Goal: Transaction & Acquisition: Purchase product/service

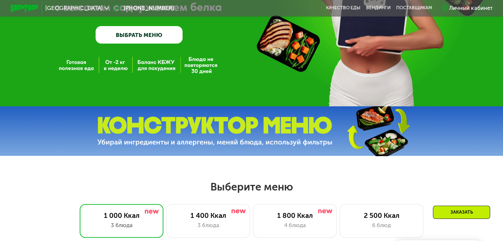
scroll to position [132, 0]
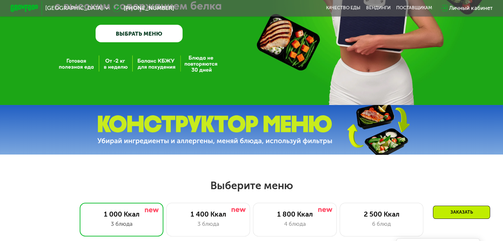
click at [151, 36] on link "ВЫБРАТЬ МЕНЮ" at bounding box center [139, 34] width 87 height 18
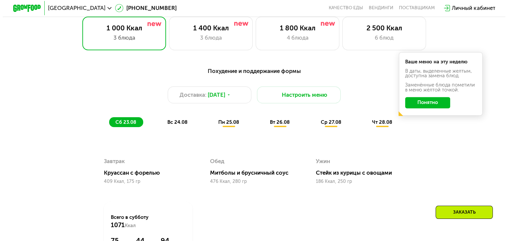
scroll to position [331, 0]
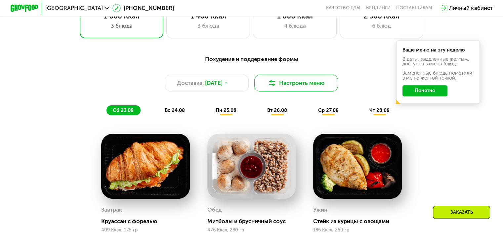
click at [289, 87] on button "Настроить меню" at bounding box center [296, 83] width 84 height 17
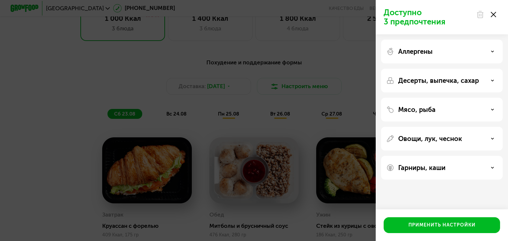
click at [492, 109] on use at bounding box center [492, 109] width 2 height 1
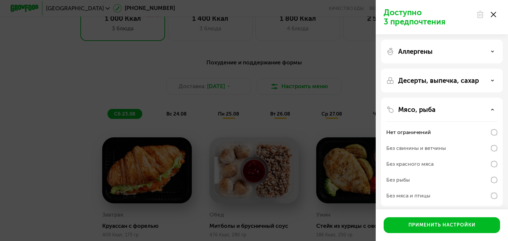
scroll to position [33, 0]
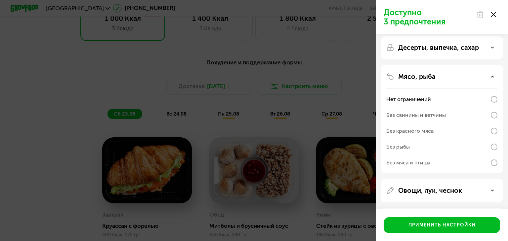
click at [492, 76] on icon at bounding box center [492, 76] width 3 height 3
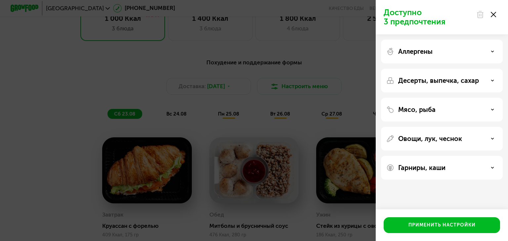
scroll to position [0, 0]
click at [493, 168] on icon at bounding box center [492, 167] width 3 height 3
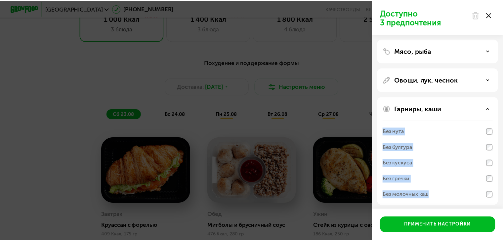
scroll to position [62, 0]
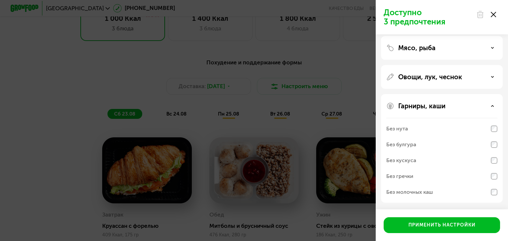
click at [80, 96] on div "Доступно 3 предпочтения Аллергены Десерты, выпечка, сахар Мясо, рыба Овощи, лук…" at bounding box center [254, 120] width 508 height 241
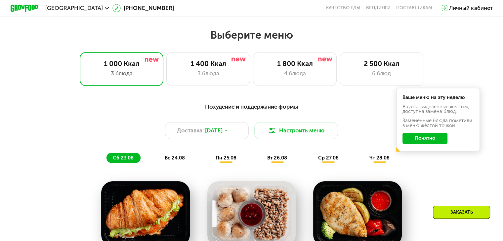
scroll to position [298, 0]
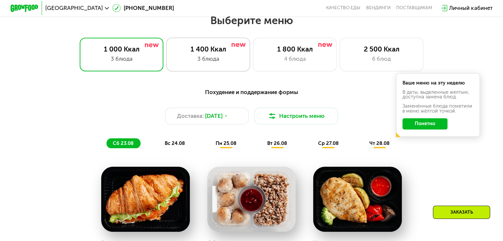
click at [215, 59] on div "3 блюда" at bounding box center [208, 59] width 69 height 8
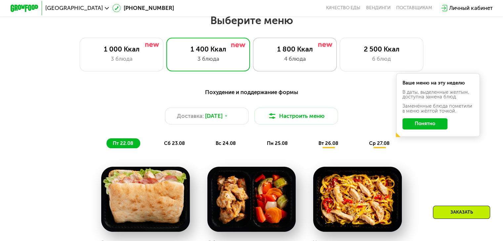
scroll to position [331, 0]
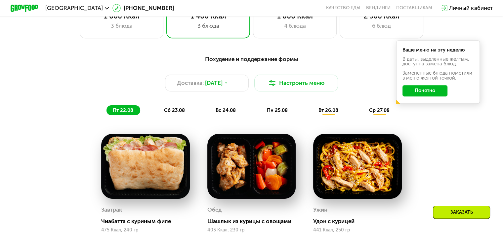
click at [432, 94] on button "Понятно" at bounding box center [424, 90] width 45 height 11
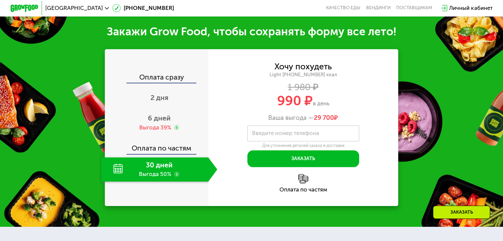
scroll to position [694, 0]
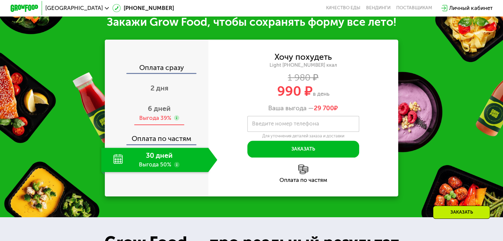
click at [161, 113] on span "6 дней" at bounding box center [159, 108] width 23 height 8
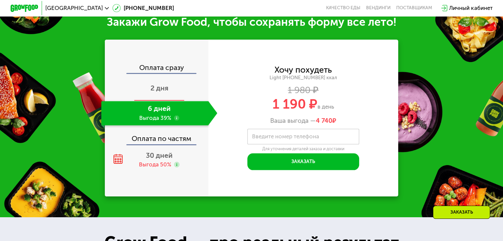
click at [160, 92] on span "2 дня" at bounding box center [159, 88] width 18 height 8
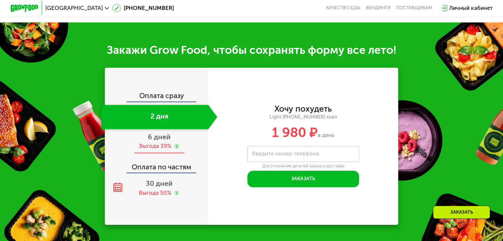
click at [158, 141] on span "6 дней" at bounding box center [159, 137] width 23 height 8
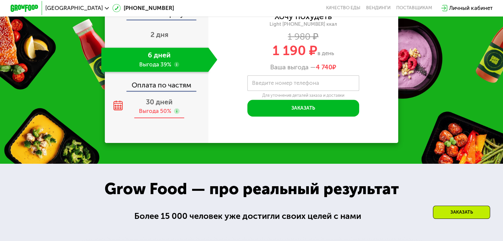
click at [154, 106] on span "30 дней" at bounding box center [159, 102] width 27 height 8
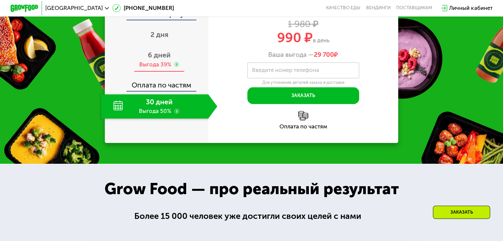
click at [176, 67] on use at bounding box center [177, 65] width 6 height 6
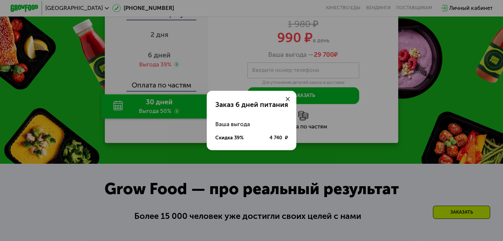
click at [287, 98] on use at bounding box center [288, 99] width 4 height 4
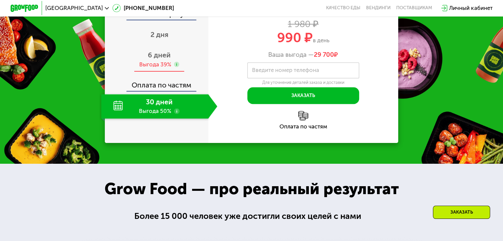
click at [157, 68] on div "Выгода 39%" at bounding box center [155, 65] width 32 height 8
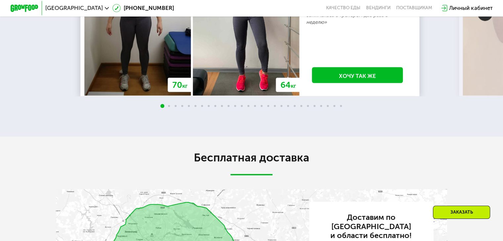
scroll to position [1029, 0]
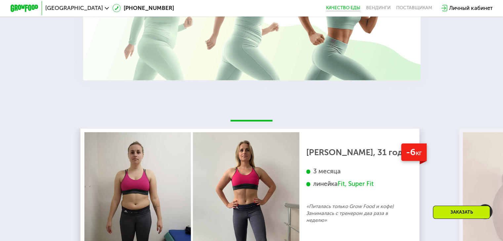
click at [336, 7] on link "Качество еды" at bounding box center [343, 8] width 34 height 6
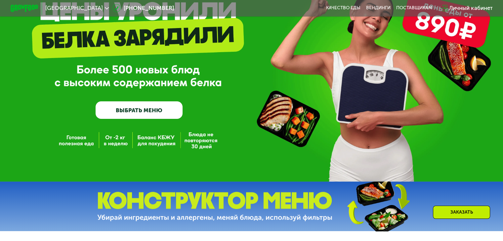
scroll to position [66, 0]
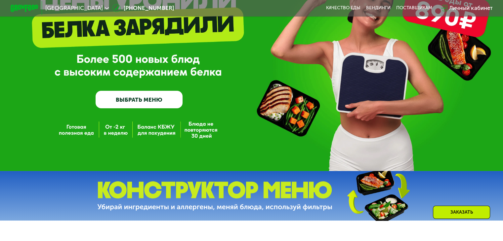
click at [134, 103] on link "ВЫБРАТЬ МЕНЮ" at bounding box center [139, 100] width 87 height 18
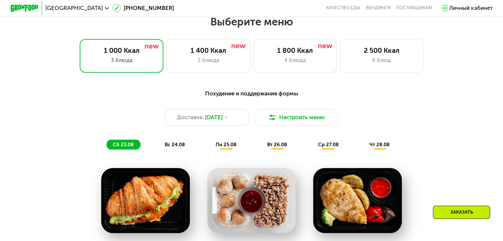
scroll to position [298, 0]
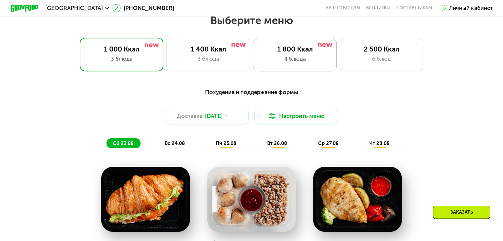
click at [293, 60] on div "4 блюда" at bounding box center [294, 59] width 69 height 8
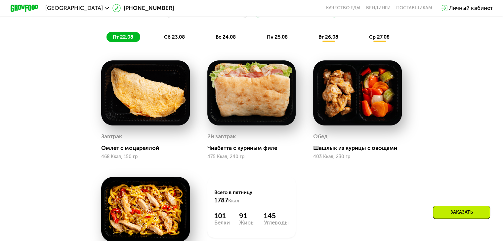
scroll to position [397, 0]
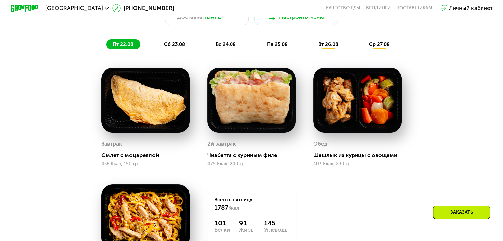
click at [172, 47] on span "сб 23.08" at bounding box center [174, 44] width 21 height 6
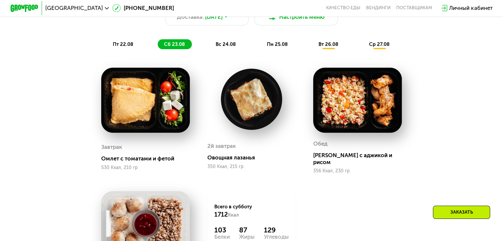
click at [231, 47] on span "вс 24.08" at bounding box center [226, 44] width 20 height 6
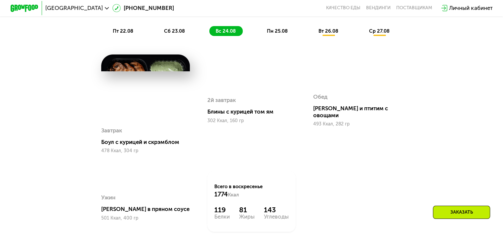
scroll to position [364, 0]
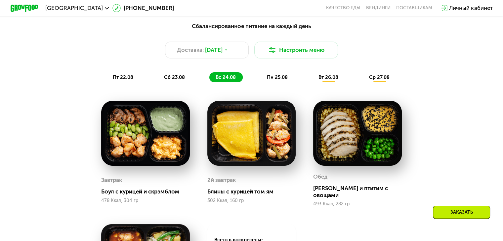
click at [274, 80] on span "пн 25.08" at bounding box center [276, 77] width 21 height 6
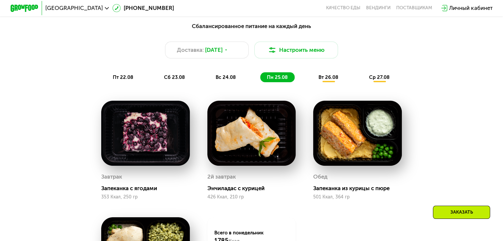
click at [334, 80] on span "вт 26.08" at bounding box center [328, 77] width 20 height 6
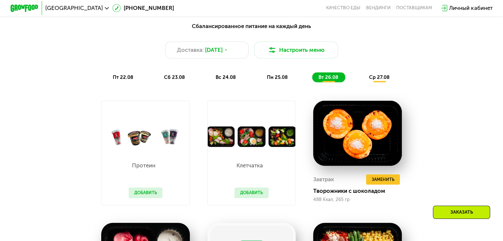
click at [384, 80] on span "ср 27.08" at bounding box center [379, 77] width 20 height 6
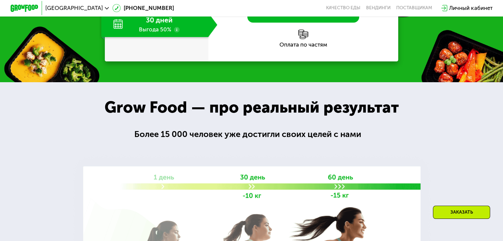
scroll to position [1091, 0]
